Goal: Task Accomplishment & Management: Manage account settings

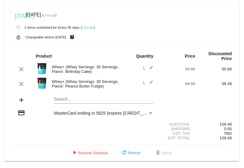
scroll to position [1, 0]
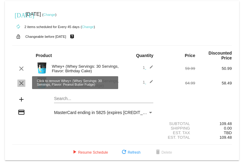
click at [21, 84] on mat-icon "clear" at bounding box center [21, 83] width 7 height 7
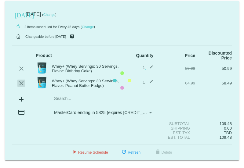
scroll to position [0, 0]
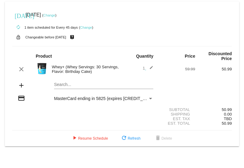
click at [57, 67] on div "Whey+ (Whey Servings: 30 Servings, Flavor: Birthday Cake)" at bounding box center [85, 69] width 73 height 9
click at [43, 68] on img at bounding box center [42, 69] width 12 height 12
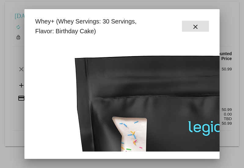
scroll to position [91, 0]
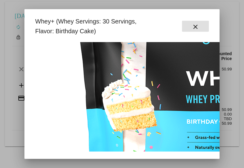
click at [201, 29] on button "close" at bounding box center [195, 26] width 27 height 11
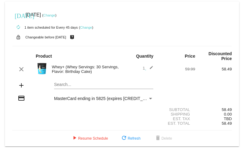
click at [21, 84] on mat-icon "add" at bounding box center [21, 85] width 7 height 7
click at [61, 84] on mat-card "[DATE] [DATE] ( Change ) autorenew 1 item scheduled for Every 45 days ( Change …" at bounding box center [122, 74] width 234 height 145
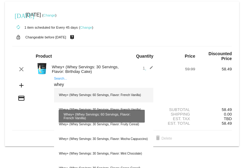
type input "whey"
click at [123, 94] on div "Whey+ (Whey Servings: 60 Servings, Flavor: French Vanilla)" at bounding box center [103, 95] width 99 height 15
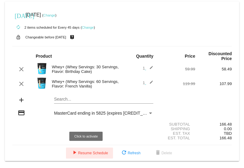
click at [89, 154] on span "play_arrow Resume Schedule" at bounding box center [89, 153] width 37 height 4
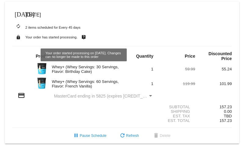
click at [40, 28] on small "autorenew 2 items scheduled for Every 45 days" at bounding box center [46, 28] width 68 height 4
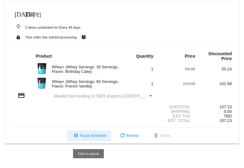
click at [77, 138] on mat-icon "pause" at bounding box center [75, 135] width 7 height 7
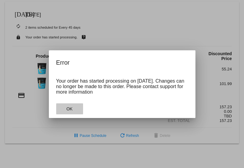
click at [66, 113] on button "OK" at bounding box center [69, 108] width 27 height 11
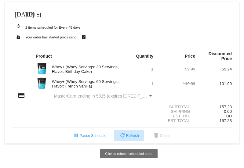
click at [135, 135] on span "refresh Refresh" at bounding box center [129, 136] width 20 height 4
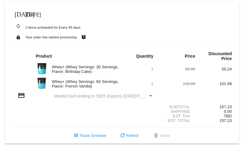
click at [90, 80] on div "Whey+ (Whey Servings: 60 Servings, Flavor: French Vanilla)" at bounding box center [85, 83] width 73 height 9
click at [75, 88] on div "Whey+ (Whey Servings: 60 Servings, Flavor: French Vanilla)" at bounding box center [85, 83] width 73 height 9
